Goal: Transaction & Acquisition: Purchase product/service

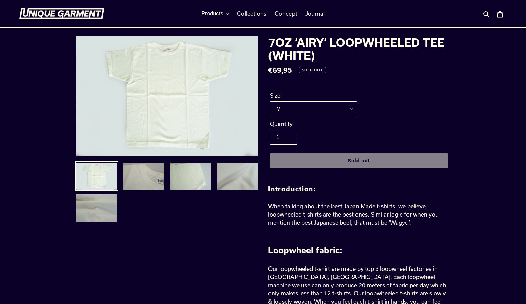
click at [298, 100] on div "Size M L XL XXL" at bounding box center [313, 104] width 91 height 25
click at [299, 107] on select "M L XL XXL" at bounding box center [313, 109] width 87 height 15
select select "XL"
click at [212, 14] on span "Products" at bounding box center [212, 14] width 22 height 6
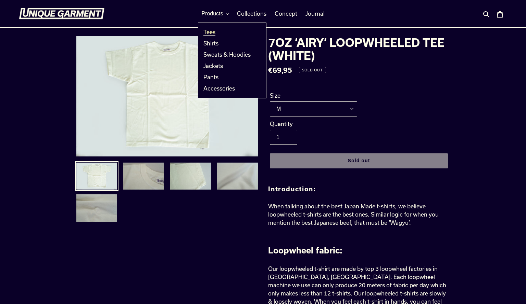
click at [207, 35] on span "Tees" at bounding box center [209, 32] width 12 height 7
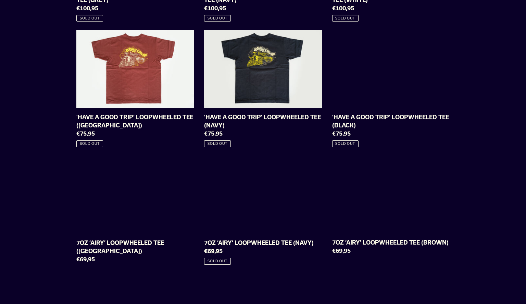
scroll to position [298, 0]
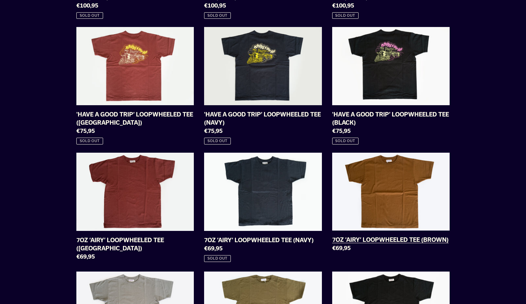
click at [359, 172] on link "7OZ ‘AIRY’ LOOPWHEELED TEE (BROWN)" at bounding box center [390, 204] width 117 height 102
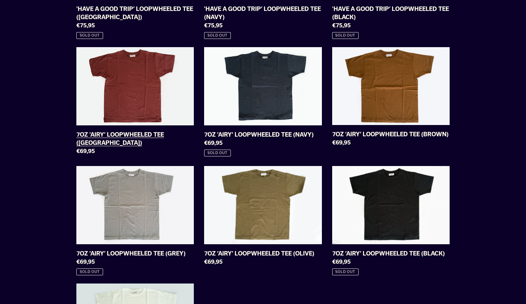
scroll to position [403, 0]
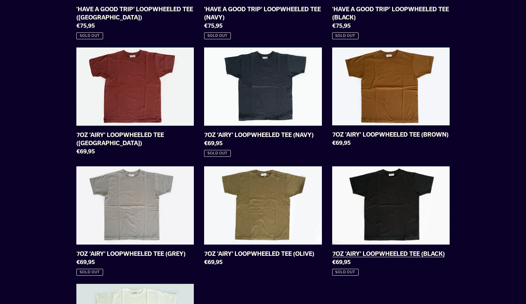
click at [370, 203] on link "7OZ ‘AIRY’ LOOPWHEELED TEE (BLACK)" at bounding box center [390, 221] width 117 height 109
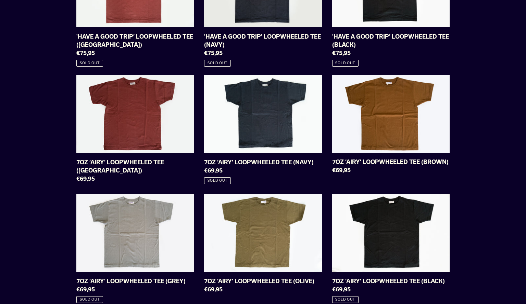
scroll to position [472, 0]
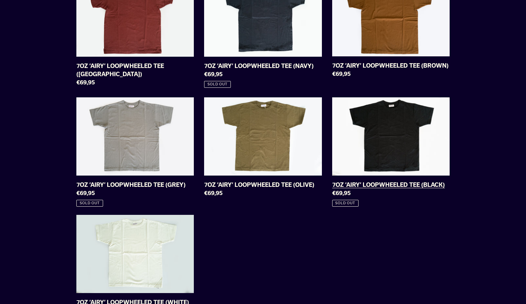
click at [373, 129] on link "7OZ ‘AIRY’ LOOPWHEELED TEE (BLACK)" at bounding box center [390, 152] width 117 height 109
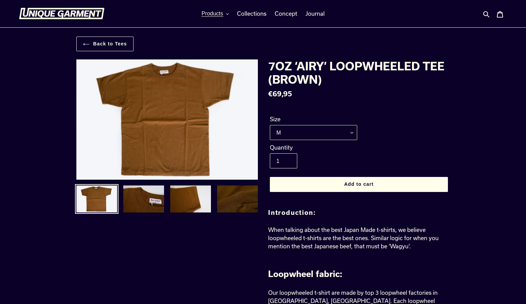
click at [333, 138] on select "M L XL XXL" at bounding box center [313, 132] width 87 height 15
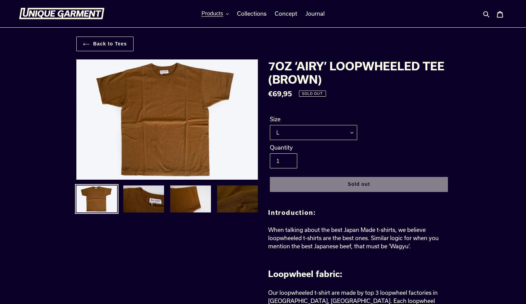
click at [278, 125] on select "M L XL XXL" at bounding box center [313, 132] width 87 height 15
select select "XL"
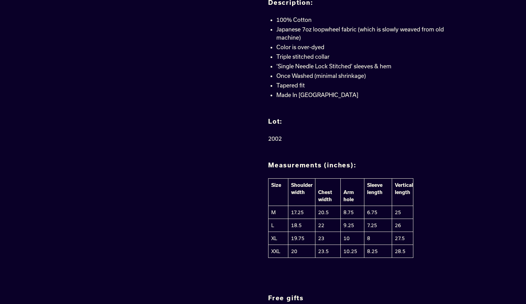
scroll to position [568, 0]
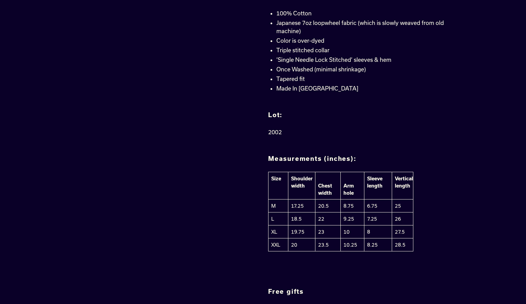
click at [399, 231] on td "27.5" at bounding box center [402, 232] width 21 height 13
copy tbody "27.5"
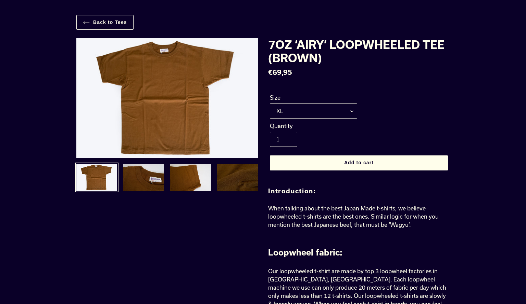
scroll to position [0, 0]
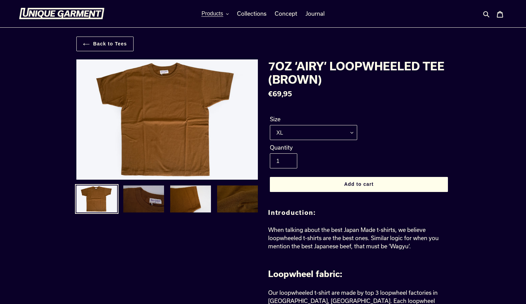
click at [156, 199] on img at bounding box center [143, 199] width 42 height 29
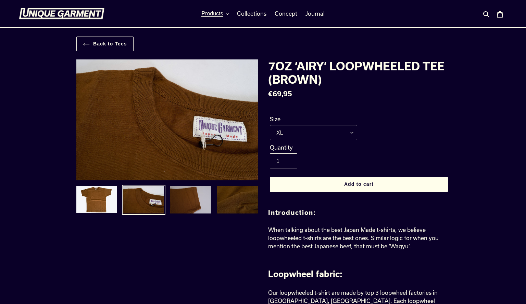
click at [180, 205] on img at bounding box center [190, 200] width 42 height 29
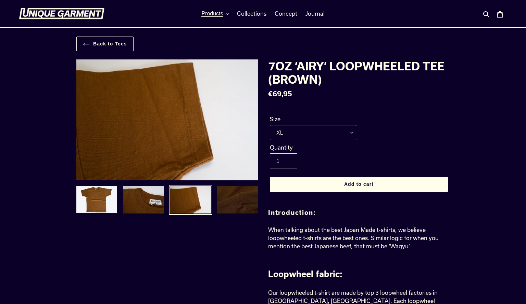
click at [216, 205] on img at bounding box center [237, 200] width 42 height 29
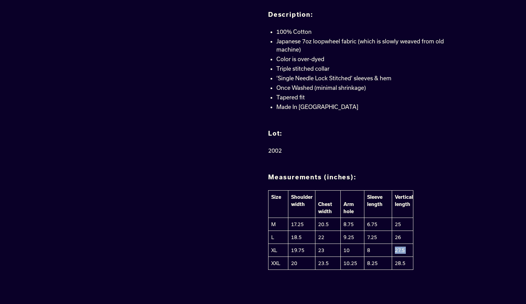
scroll to position [572, 0]
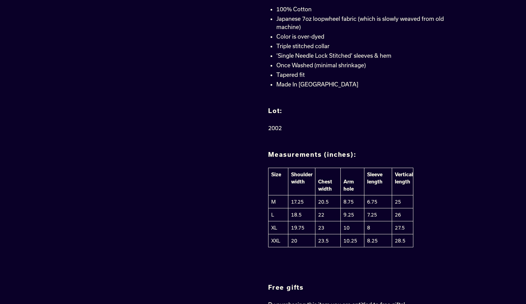
click at [295, 228] on td "19.75" at bounding box center [301, 228] width 27 height 13
copy tr "19.75"
click at [321, 228] on td "23" at bounding box center [327, 228] width 25 height 13
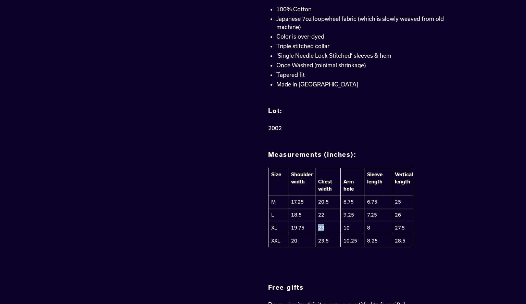
click at [321, 228] on td "23" at bounding box center [327, 228] width 25 height 13
copy td "23"
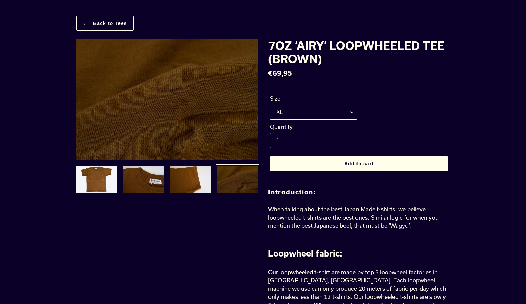
scroll to position [0, 0]
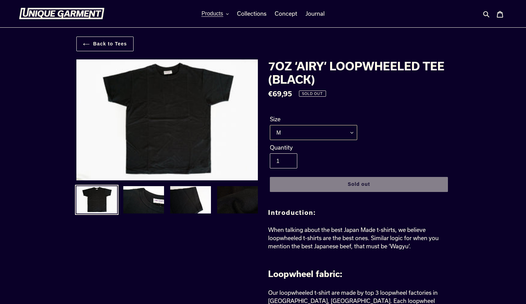
click at [315, 135] on select "M L XL XXL" at bounding box center [313, 132] width 87 height 15
select select "XL"
click at [327, 133] on select "M L XL XXL" at bounding box center [313, 132] width 87 height 15
select select "XL"
click at [206, 15] on span "Products" at bounding box center [212, 14] width 22 height 6
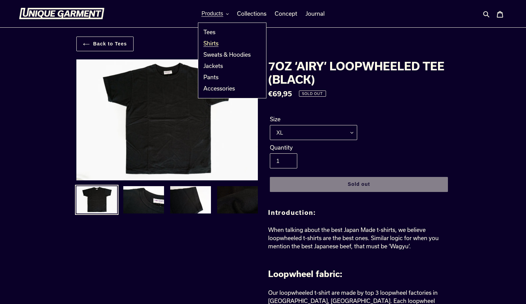
click at [209, 39] on link "Shirts" at bounding box center [226, 43] width 57 height 11
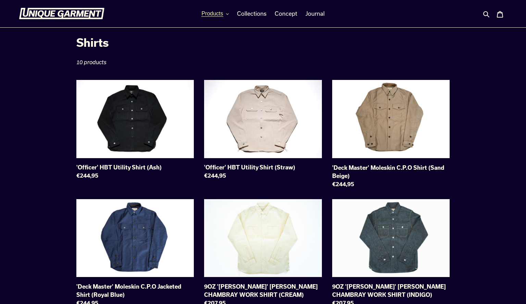
click at [210, 16] on span "Products" at bounding box center [212, 14] width 22 height 6
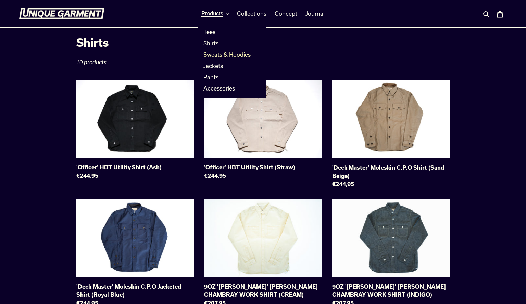
click at [213, 56] on span "Sweats & Hoodies" at bounding box center [226, 54] width 47 height 7
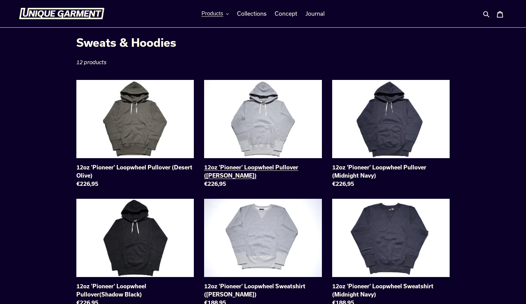
click at [291, 117] on link "12oz 'Pioneer' Loopwheel Pullover (Heather Grey)" at bounding box center [262, 135] width 117 height 111
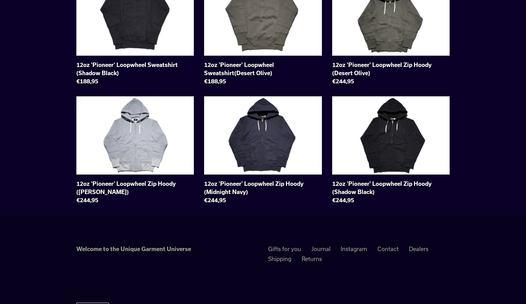
scroll to position [341, 0]
click at [132, 141] on link "12oz 'Pioneer' Loopwheel Zip Hoody (Heather Grey)" at bounding box center [134, 151] width 117 height 111
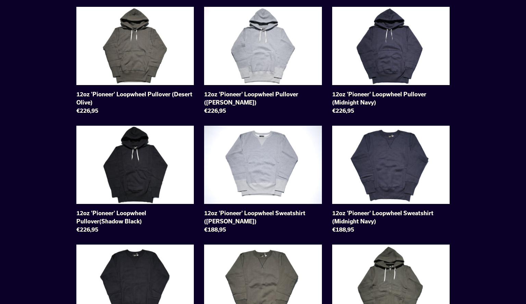
scroll to position [0, 0]
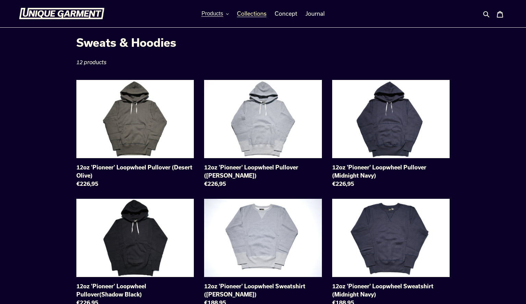
click at [250, 15] on span "Collections" at bounding box center [251, 13] width 29 height 7
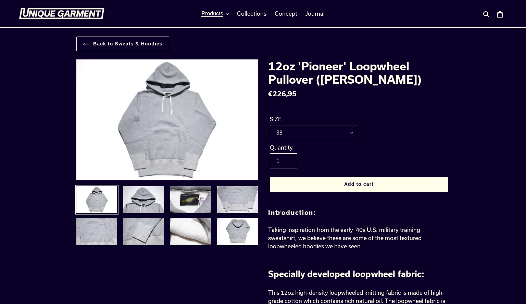
click at [279, 133] on select "36 38 40 42" at bounding box center [313, 132] width 87 height 15
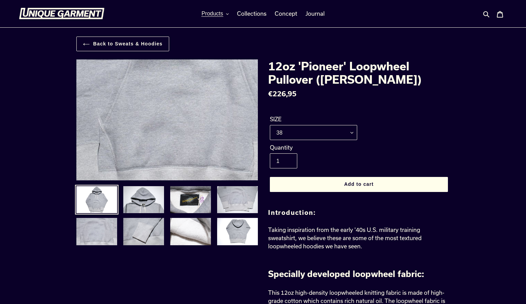
click at [161, 156] on img at bounding box center [182, 16] width 701 height 467
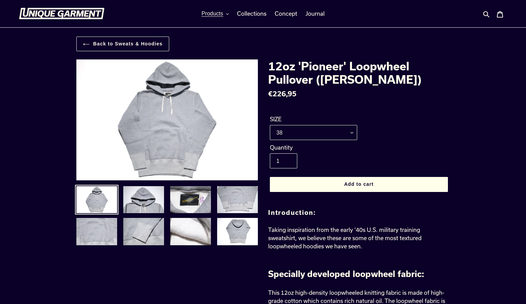
click at [95, 215] on li at bounding box center [96, 202] width 47 height 32
click at [98, 197] on img at bounding box center [97, 200] width 42 height 29
click at [98, 229] on img at bounding box center [97, 232] width 42 height 29
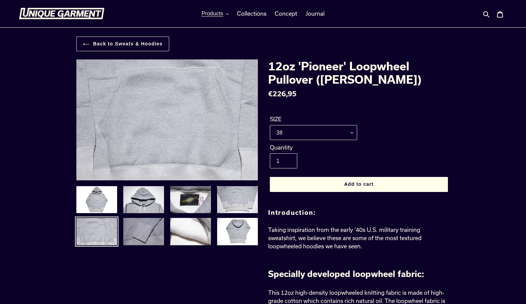
click at [133, 228] on img at bounding box center [143, 232] width 42 height 29
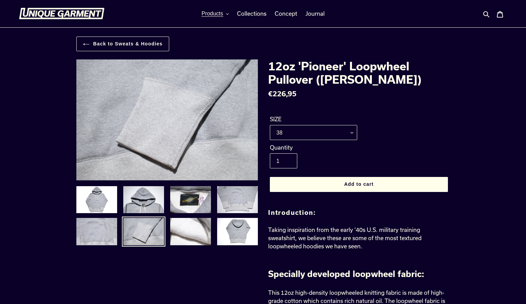
click at [163, 223] on img at bounding box center [143, 232] width 42 height 29
click at [187, 220] on img at bounding box center [190, 232] width 42 height 29
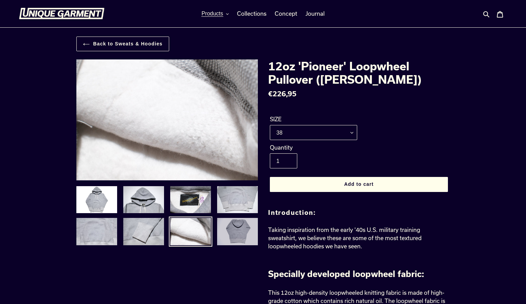
click at [227, 221] on img at bounding box center [237, 232] width 42 height 29
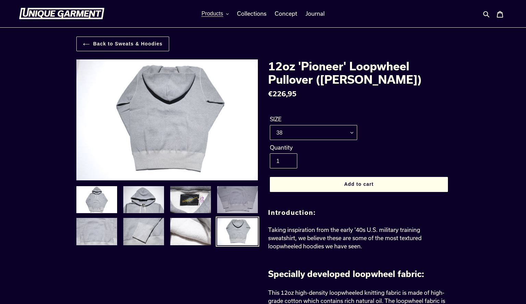
click at [232, 195] on img at bounding box center [237, 200] width 42 height 29
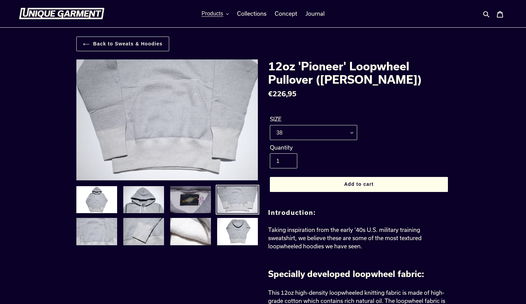
click at [198, 197] on img at bounding box center [190, 200] width 42 height 29
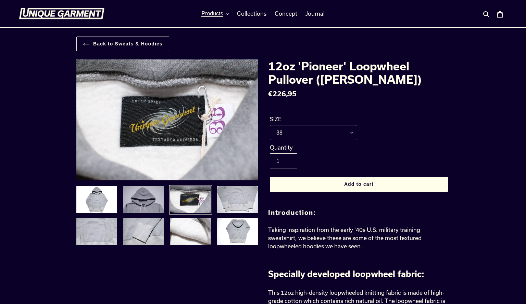
click at [150, 200] on img at bounding box center [143, 200] width 42 height 29
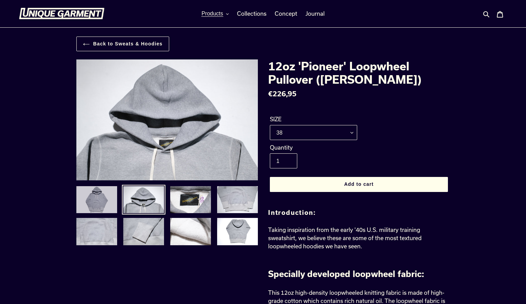
click at [101, 198] on img at bounding box center [97, 200] width 42 height 29
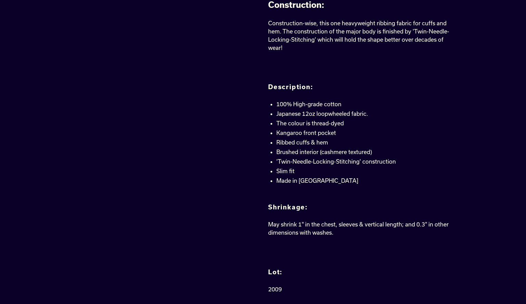
scroll to position [401, 0]
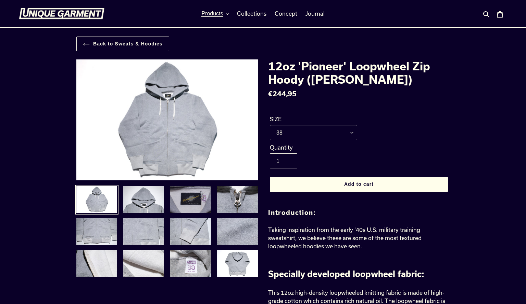
click at [202, 203] on img at bounding box center [190, 200] width 42 height 29
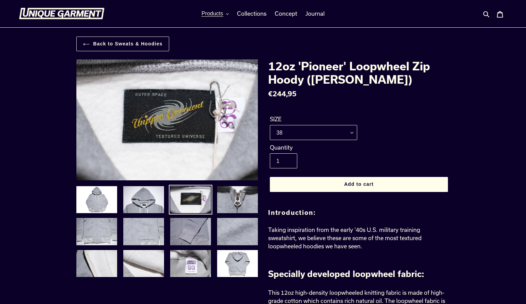
click at [195, 235] on img at bounding box center [190, 232] width 42 height 29
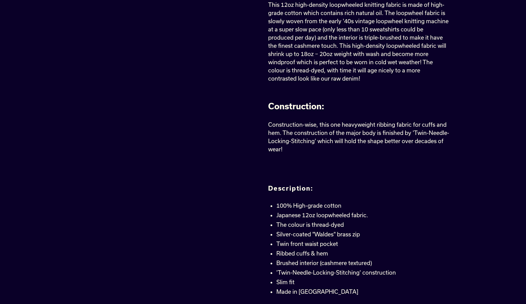
scroll to position [289, 0]
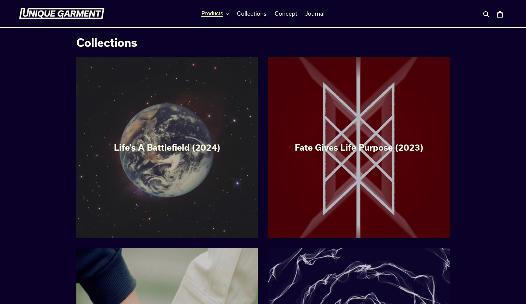
click at [219, 18] on button "Products" at bounding box center [215, 14] width 34 height 10
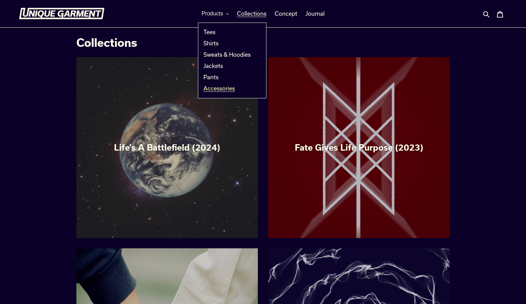
click at [215, 87] on span "Accessories" at bounding box center [218, 88] width 31 height 7
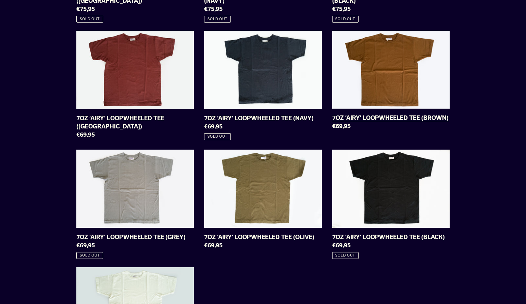
scroll to position [422, 0]
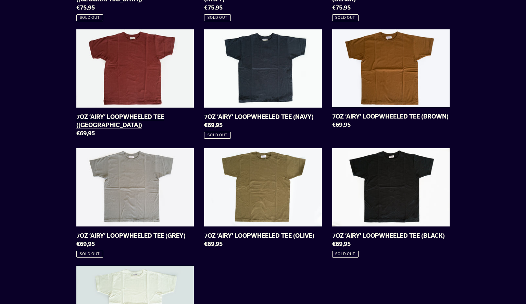
click at [133, 82] on link "7OZ ‘AIRY’ LOOPWHEELED TEE (BURGUNDY)" at bounding box center [134, 84] width 117 height 111
click at [367, 63] on link "7OZ ‘AIRY’ LOOPWHEELED TEE (BROWN)" at bounding box center [390, 80] width 117 height 102
click at [237, 198] on link "7OZ ‘AIRY’ LOOPWHEELED TEE (OLIVE)" at bounding box center [262, 199] width 117 height 103
click at [388, 199] on link "7OZ ‘AIRY’ LOOPWHEELED TEE (BLACK)" at bounding box center [390, 202] width 117 height 109
click at [379, 63] on link "7OZ ‘AIRY’ LOOPWHEELED TEE (BROWN)" at bounding box center [390, 80] width 117 height 102
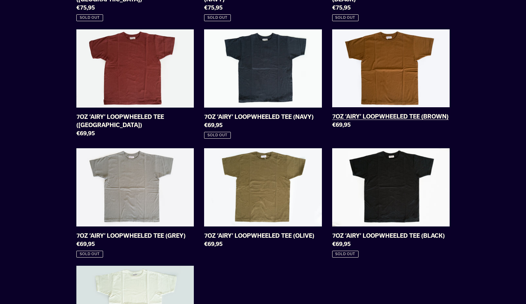
click at [386, 93] on link "7OZ ‘AIRY’ LOOPWHEELED TEE (BROWN)" at bounding box center [390, 80] width 117 height 102
click at [162, 72] on link "7OZ ‘AIRY’ LOOPWHEELED TEE ([GEOGRAPHIC_DATA])" at bounding box center [134, 84] width 117 height 111
click at [391, 171] on link "7OZ ‘AIRY’ LOOPWHEELED TEE (BLACK)" at bounding box center [390, 202] width 117 height 109
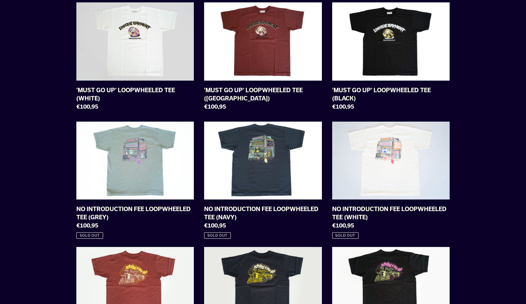
scroll to position [76, 0]
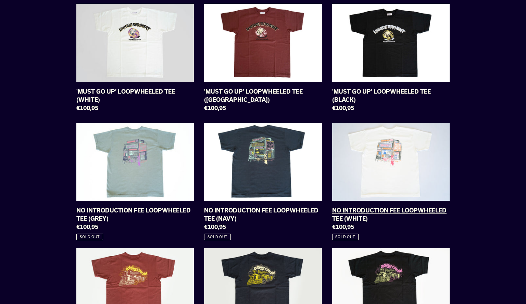
click at [397, 139] on link "NO INTRODUCTION FEE LOOPWHEELED TEE (WHITE)" at bounding box center [390, 182] width 117 height 118
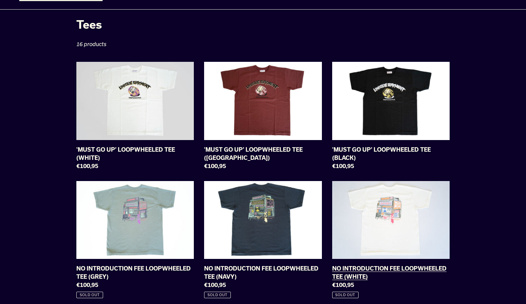
scroll to position [17, 0]
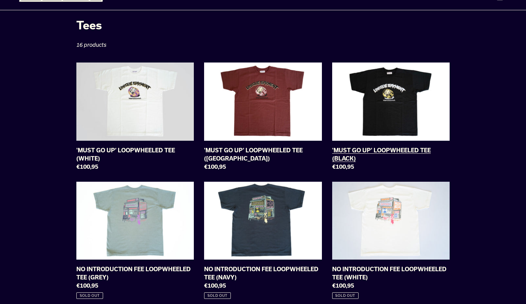
click at [401, 99] on link "'MUST GO UP’ LOOPWHEELED TEE (BLACK)" at bounding box center [390, 118] width 117 height 111
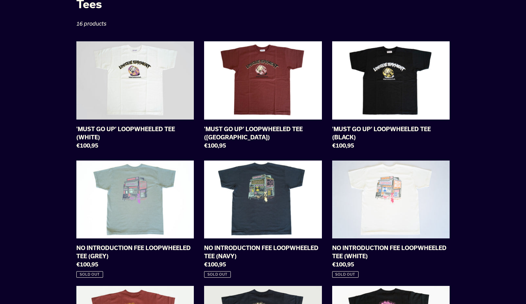
scroll to position [0, 0]
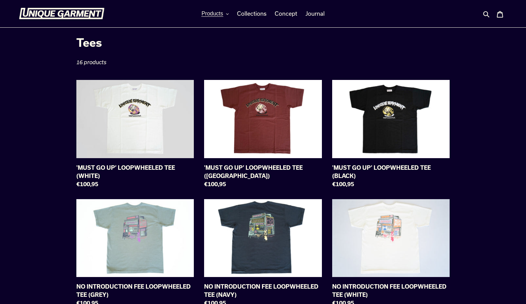
click at [57, 15] on img at bounding box center [62, 14] width 86 height 12
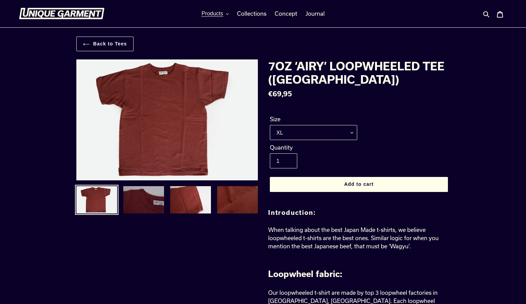
click at [142, 211] on img at bounding box center [143, 200] width 42 height 29
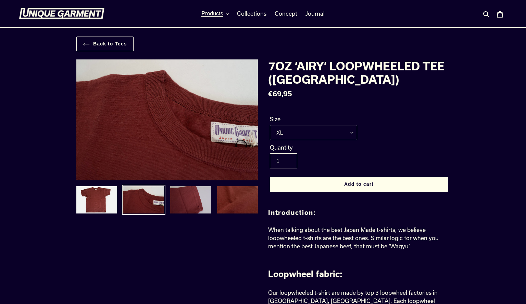
click at [185, 205] on img at bounding box center [190, 200] width 42 height 29
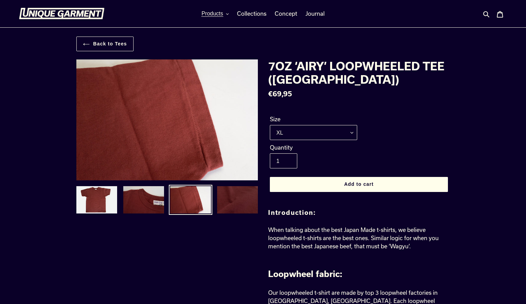
click at [225, 204] on img at bounding box center [237, 200] width 42 height 29
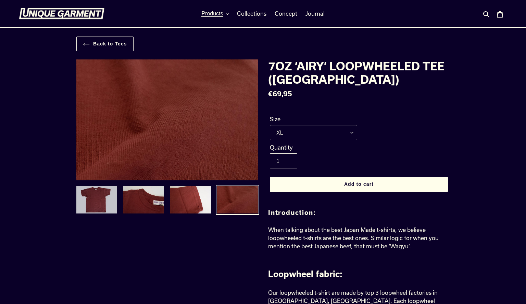
click at [107, 195] on img at bounding box center [97, 200] width 42 height 29
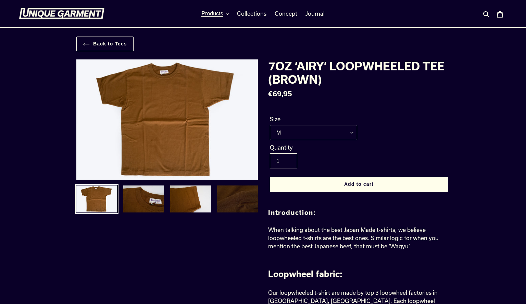
click at [231, 198] on img at bounding box center [237, 199] width 42 height 29
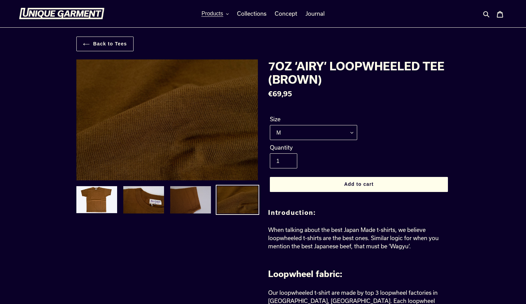
click at [194, 198] on img at bounding box center [190, 200] width 42 height 29
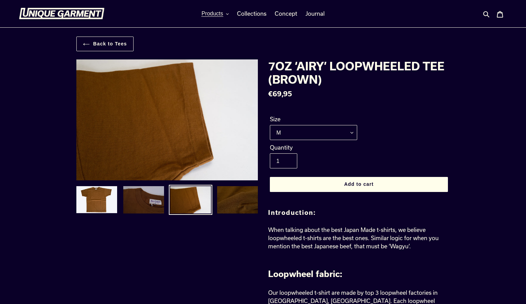
click at [161, 204] on img at bounding box center [143, 200] width 42 height 29
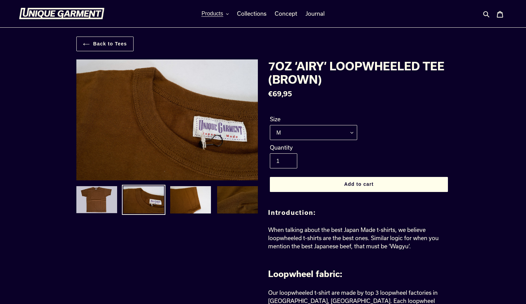
click at [100, 205] on img at bounding box center [97, 200] width 42 height 28
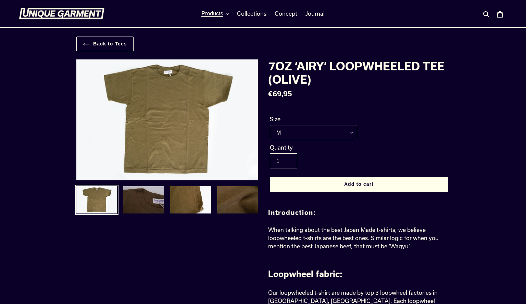
click at [158, 208] on img at bounding box center [143, 200] width 42 height 29
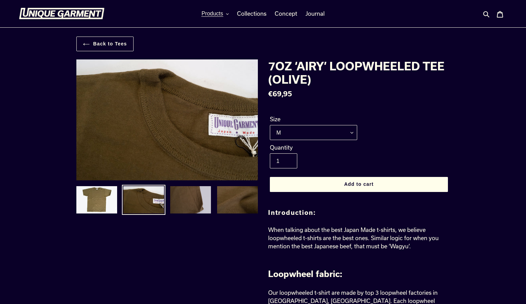
click at [185, 204] on img at bounding box center [190, 200] width 42 height 29
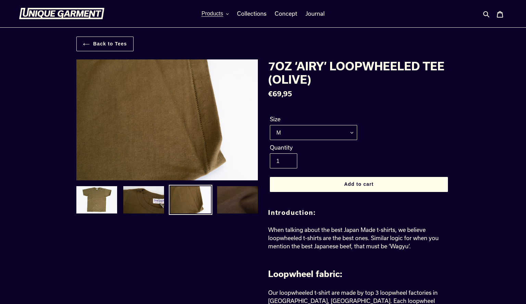
click at [226, 203] on img at bounding box center [237, 200] width 42 height 29
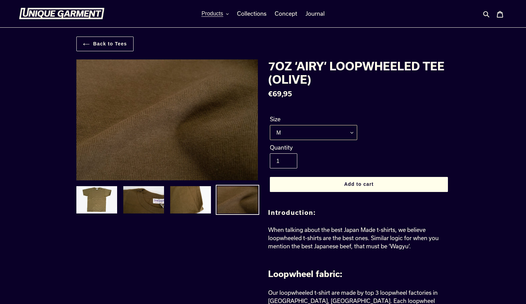
click at [290, 125] on select "M L XL XXL" at bounding box center [313, 132] width 87 height 15
select select "XL"
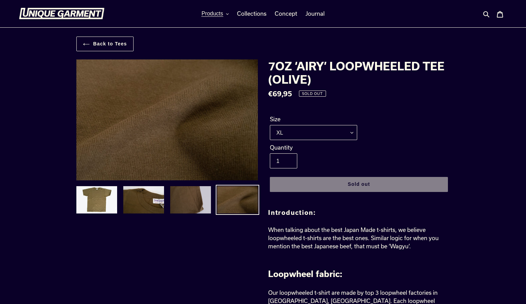
click at [199, 202] on img at bounding box center [190, 200] width 42 height 29
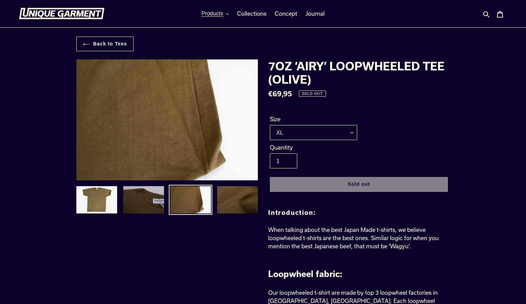
click at [146, 207] on img at bounding box center [143, 200] width 42 height 29
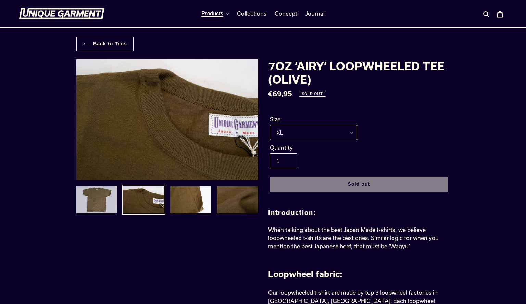
click at [105, 205] on img at bounding box center [97, 200] width 42 height 29
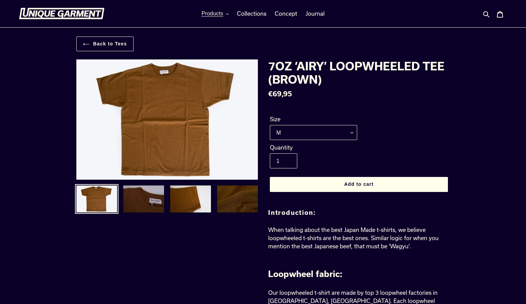
click at [154, 197] on img at bounding box center [143, 199] width 42 height 29
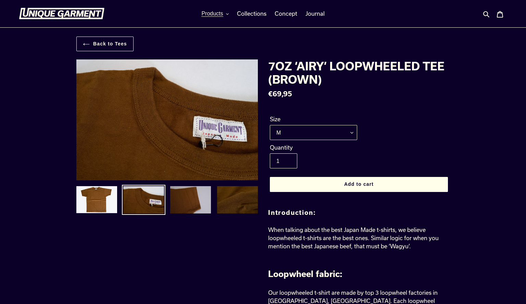
click at [195, 198] on img at bounding box center [190, 200] width 42 height 29
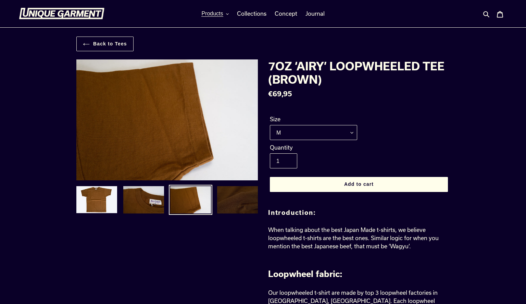
click at [247, 200] on img at bounding box center [237, 200] width 42 height 29
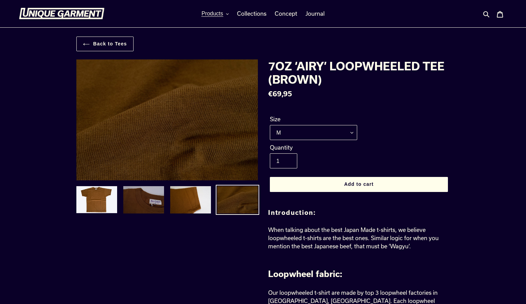
click at [124, 206] on img at bounding box center [143, 200] width 42 height 29
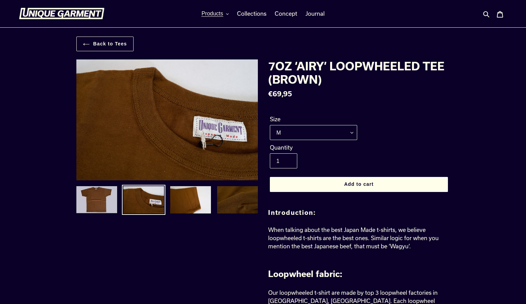
click at [102, 207] on img at bounding box center [97, 200] width 42 height 28
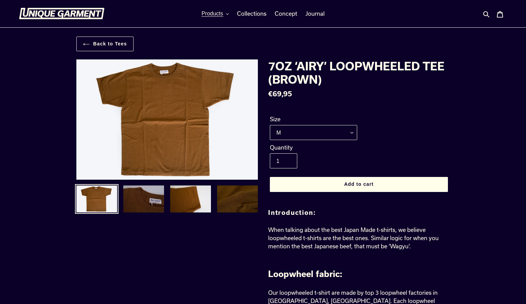
click at [127, 204] on img at bounding box center [143, 199] width 42 height 29
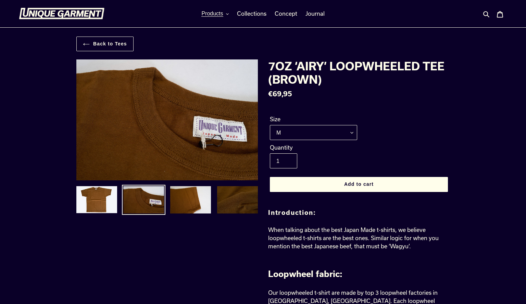
click at [297, 141] on div "Size M L XL XXL" at bounding box center [358, 129] width 181 height 28
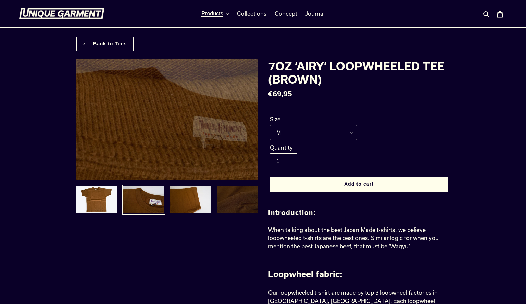
click at [251, 202] on img at bounding box center [237, 200] width 42 height 29
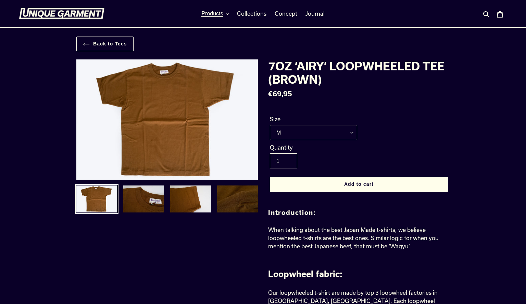
click at [313, 135] on select "M L XL XXL" at bounding box center [313, 132] width 87 height 15
select select "XL"
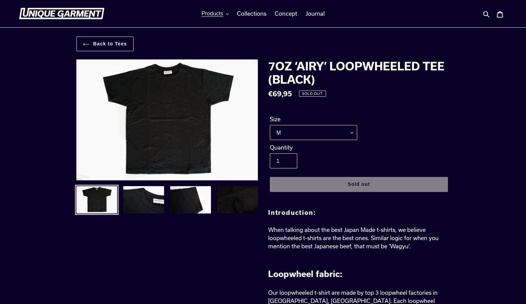
click at [320, 125] on select "M L XL XXL" at bounding box center [313, 132] width 87 height 15
click at [320, 130] on select "M L XL XXL" at bounding box center [313, 132] width 87 height 15
select select "XXL"
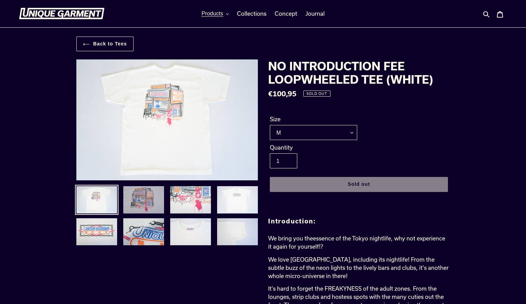
click at [149, 196] on img at bounding box center [143, 200] width 42 height 29
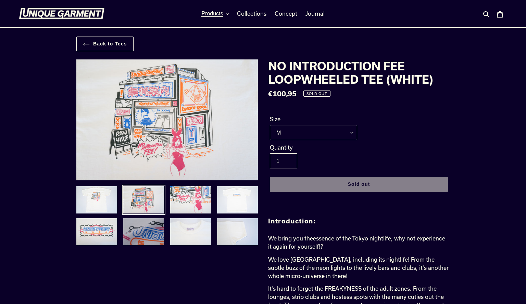
click at [156, 234] on img at bounding box center [143, 232] width 42 height 29
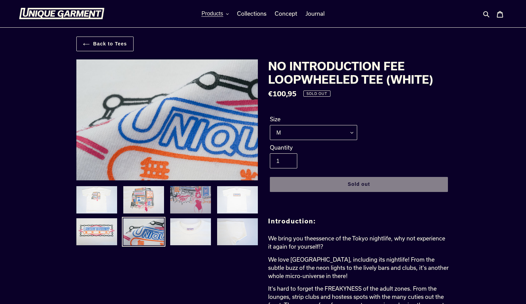
click at [193, 205] on img at bounding box center [190, 200] width 42 height 29
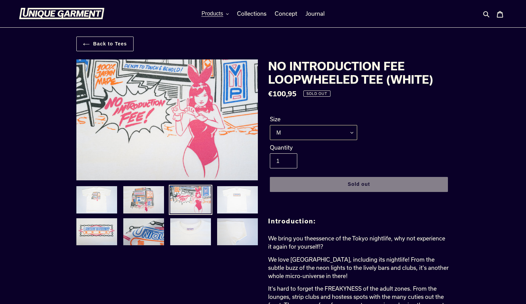
click at [304, 129] on select "M L XL XXL" at bounding box center [313, 132] width 87 height 15
select select "XL"
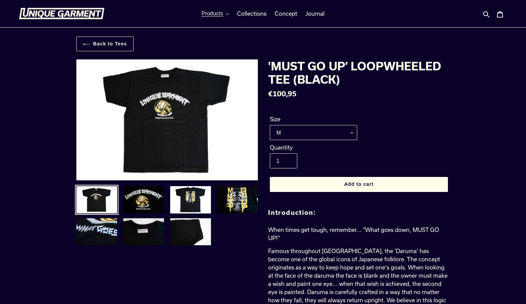
click at [165, 109] on img at bounding box center [172, 153] width 701 height 468
click at [157, 199] on img at bounding box center [143, 200] width 42 height 29
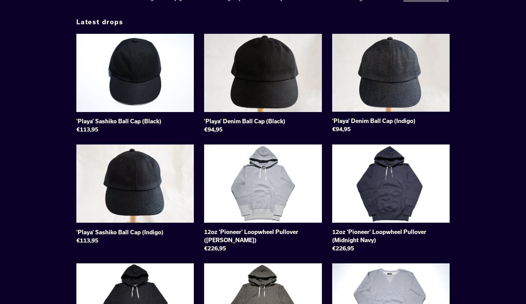
scroll to position [365, 0]
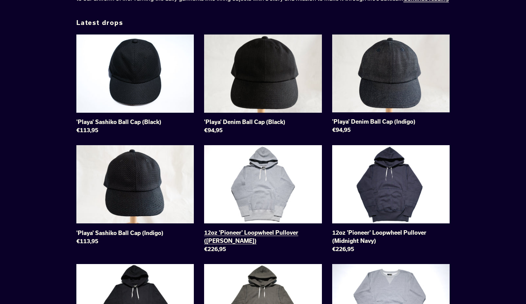
click at [260, 200] on link "12oz 'Pioneer' Loopwheel Pullover ([PERSON_NAME])" at bounding box center [262, 200] width 117 height 111
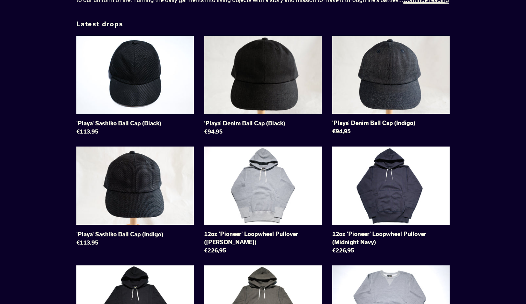
scroll to position [359, 0]
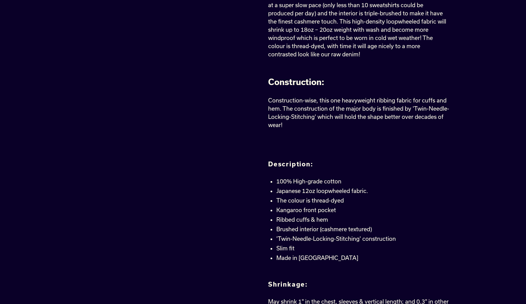
scroll to position [315, 0]
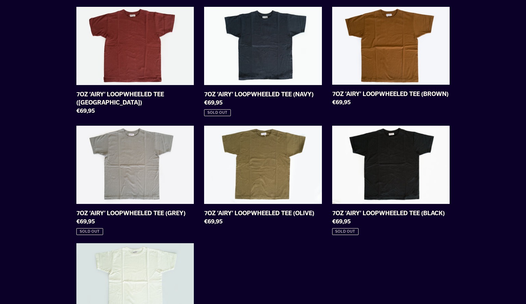
scroll to position [444, 0]
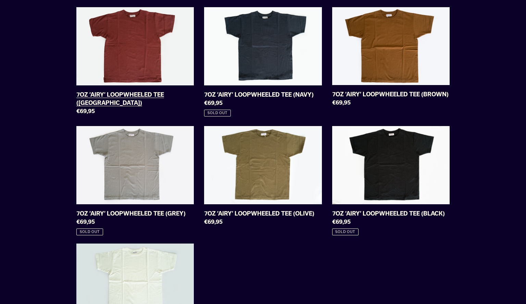
click at [156, 72] on link "7OZ ‘AIRY’ LOOPWHEELED TEE ([GEOGRAPHIC_DATA])" at bounding box center [134, 62] width 117 height 111
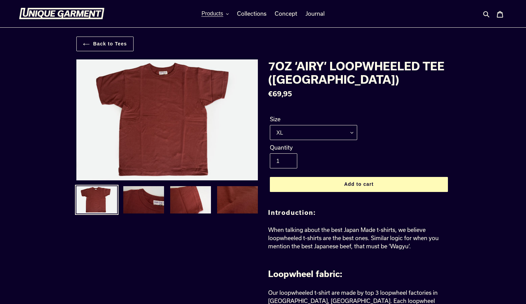
click at [324, 185] on button "Add to cart" at bounding box center [359, 184] width 178 height 15
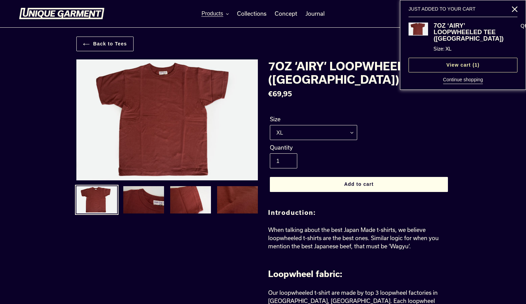
click at [470, 71] on link "View cart ( 1 )" at bounding box center [462, 65] width 109 height 15
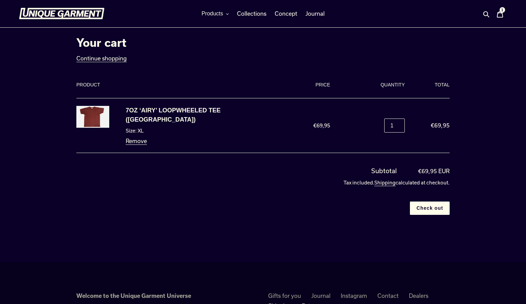
click at [263, 175] on div "Subtotal €69,95 EUR" at bounding box center [262, 171] width 373 height 9
click at [430, 207] on input "Check out" at bounding box center [430, 208] width 40 height 13
